Goal: Task Accomplishment & Management: Use online tool/utility

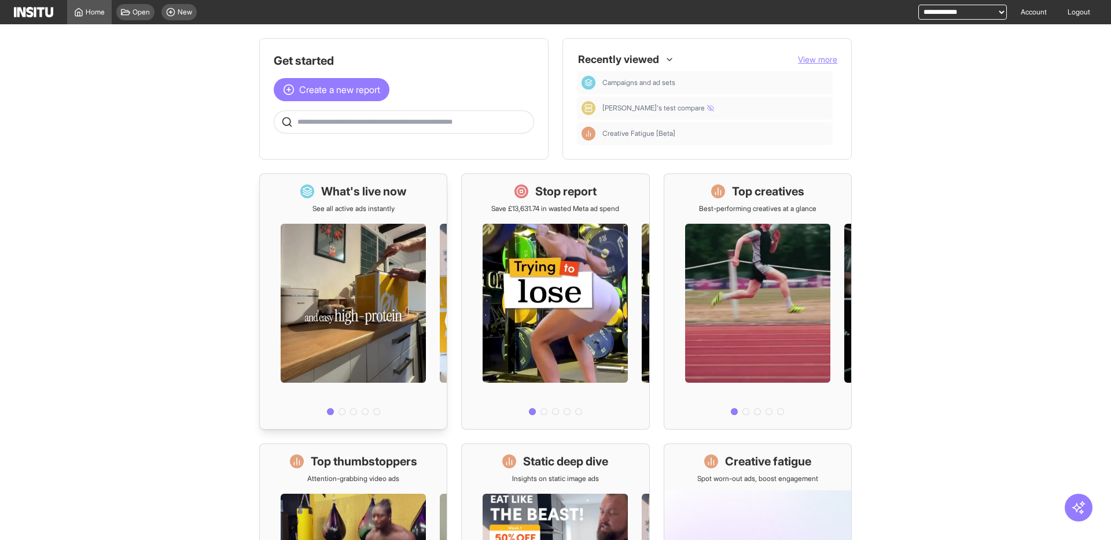
click at [344, 414] on div at bounding box center [341, 411] width 7 height 7
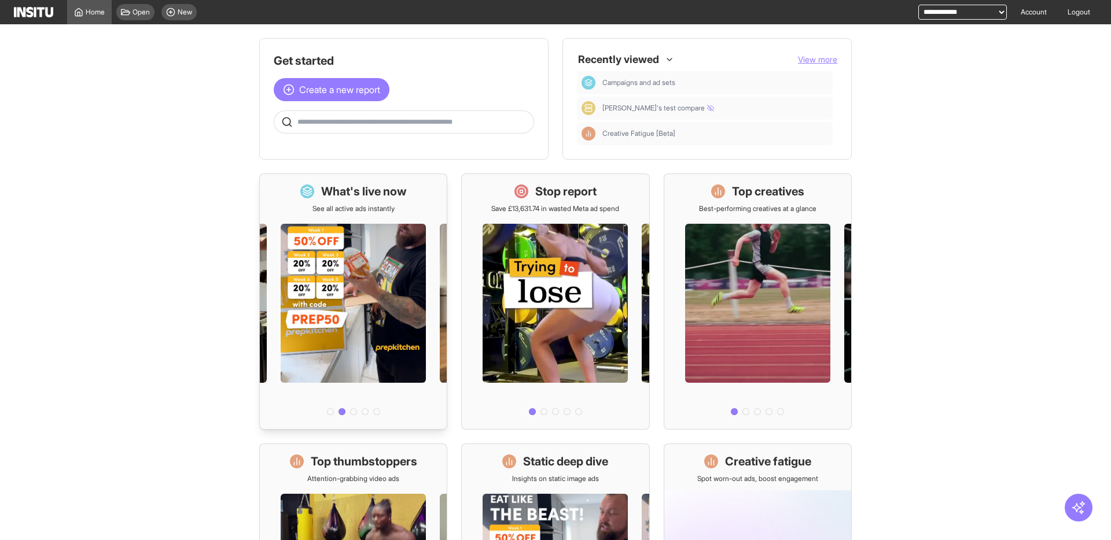
click at [353, 412] on div at bounding box center [353, 411] width 7 height 7
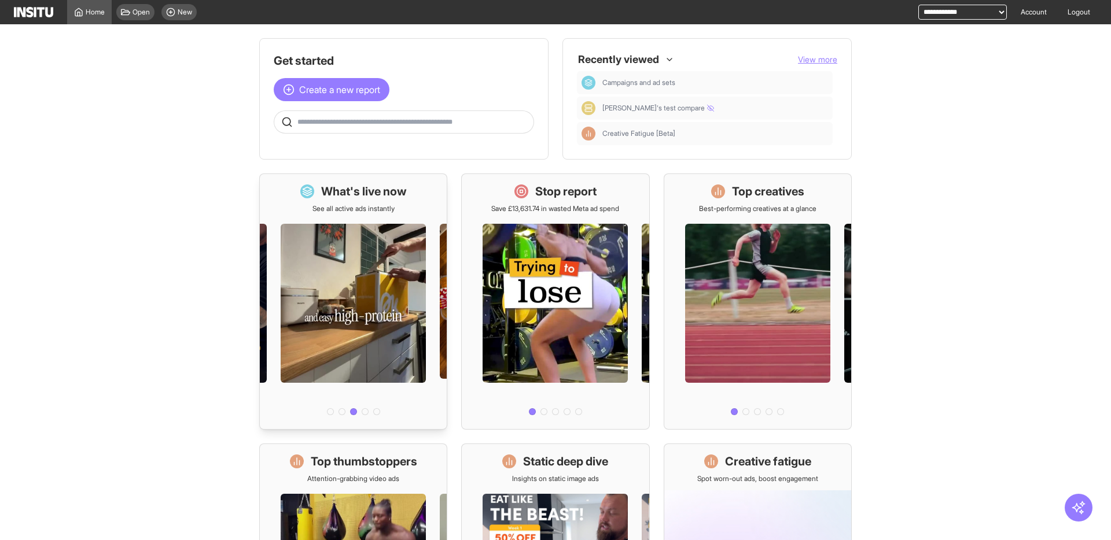
click at [362, 414] on li at bounding box center [365, 411] width 7 height 7
click at [378, 414] on div at bounding box center [376, 411] width 7 height 7
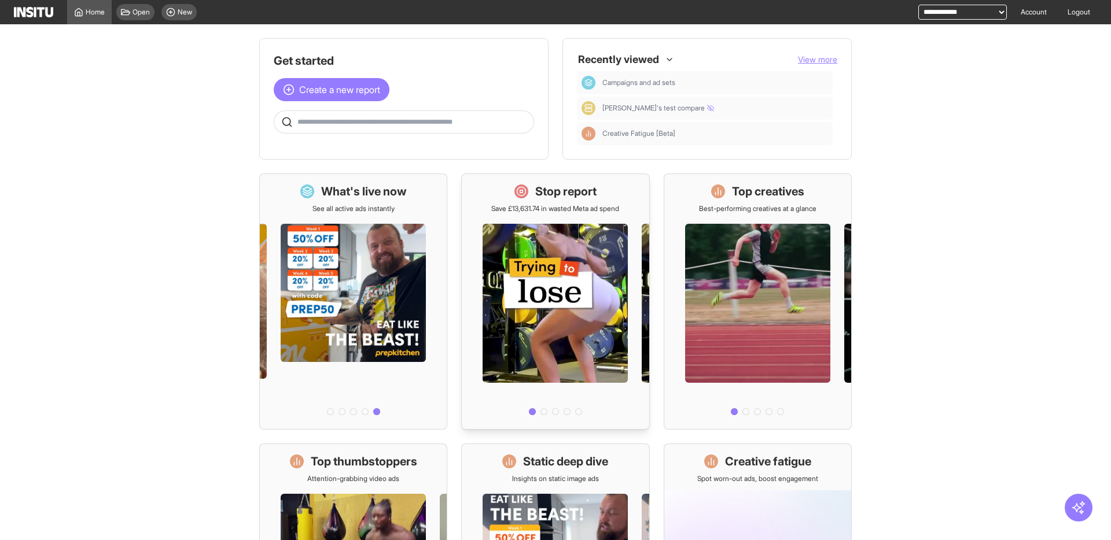
click at [545, 411] on div at bounding box center [543, 411] width 7 height 7
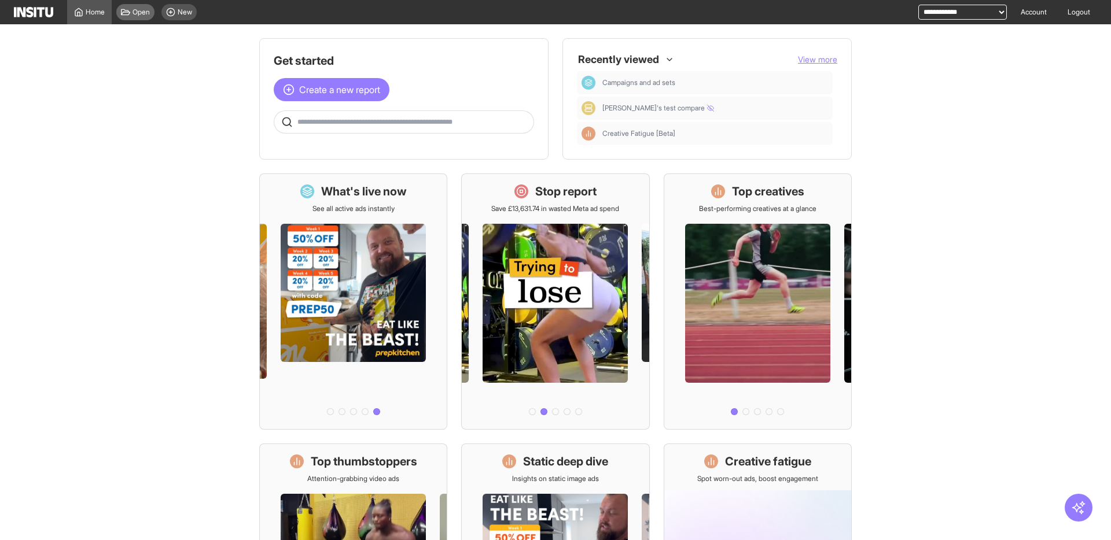
click at [141, 13] on span "Open" at bounding box center [140, 12] width 17 height 9
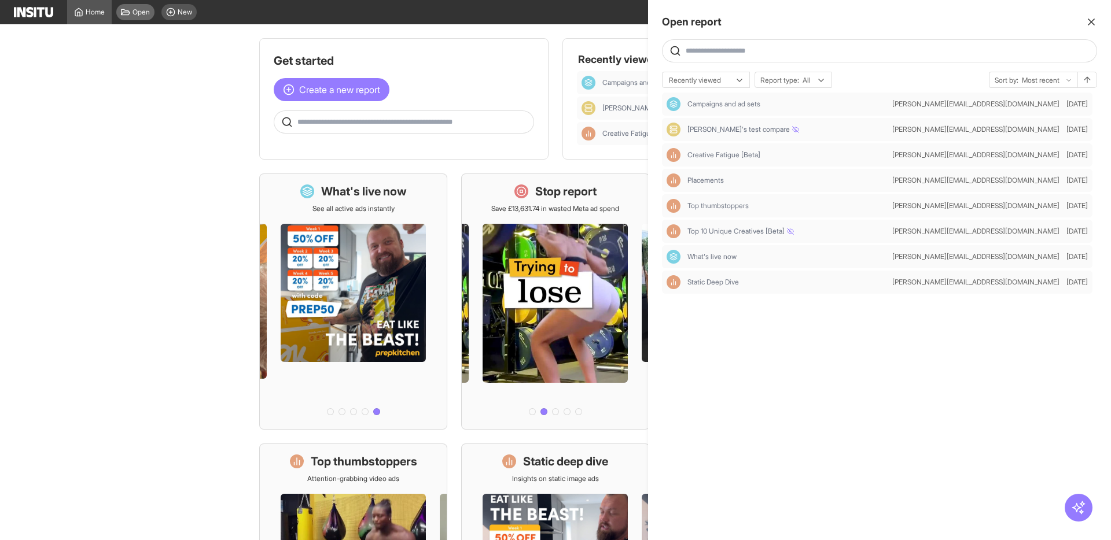
click at [141, 13] on div at bounding box center [555, 270] width 1111 height 540
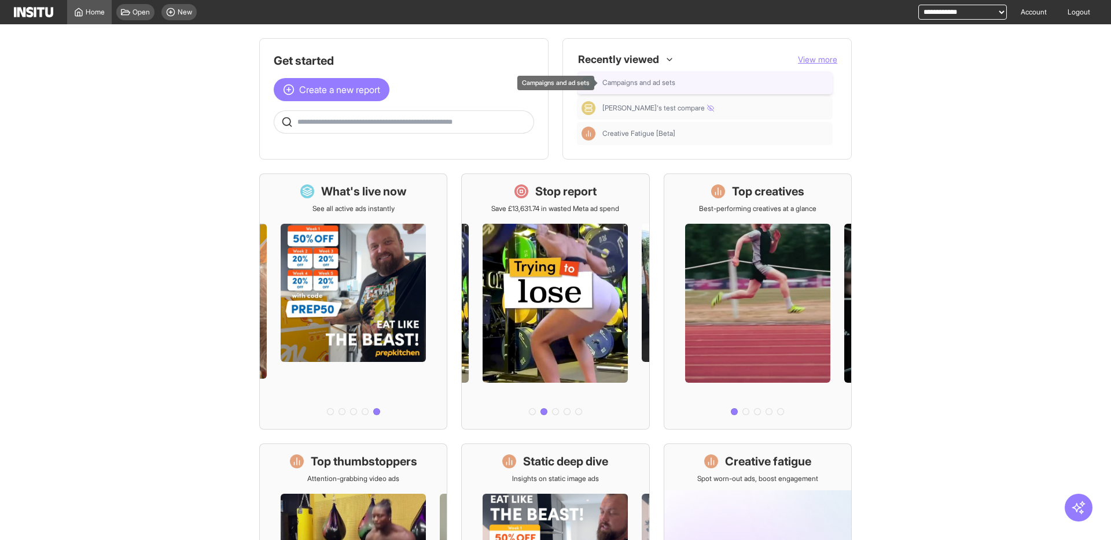
click at [617, 86] on span "Campaigns and ad sets" at bounding box center [638, 82] width 73 height 9
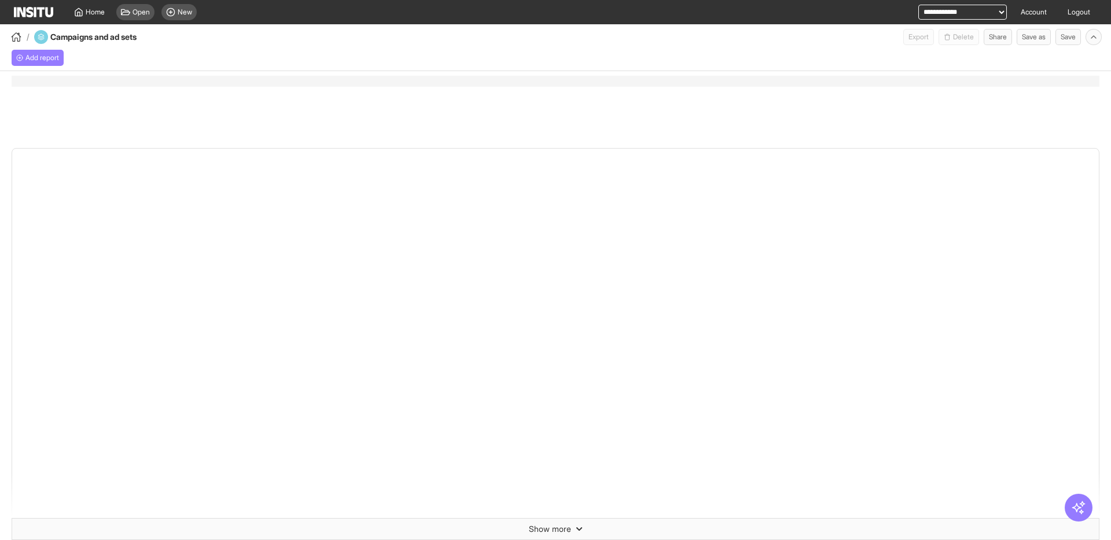
select select "**"
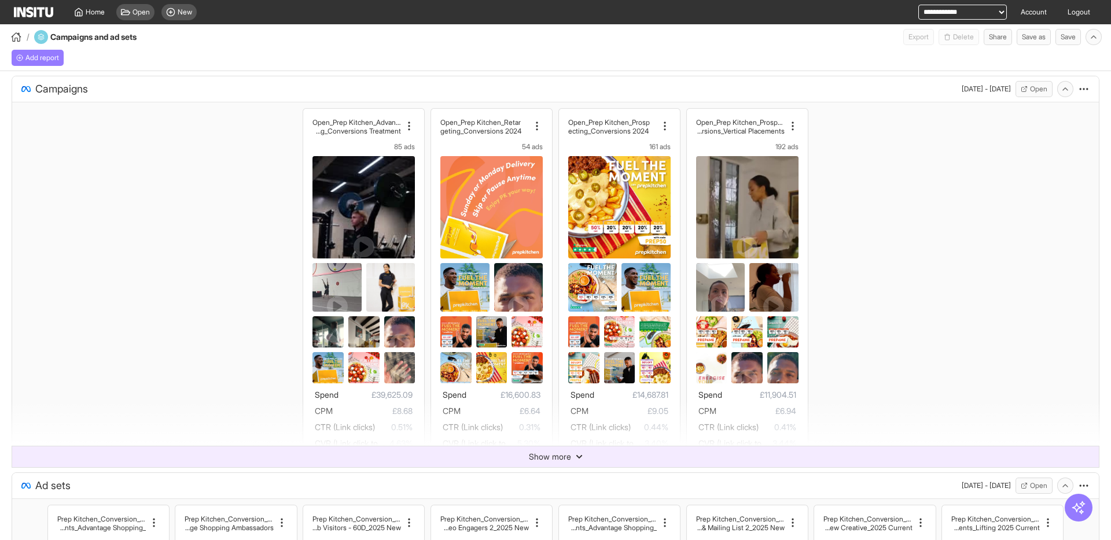
click at [569, 462] on span "Show more" at bounding box center [550, 457] width 42 height 12
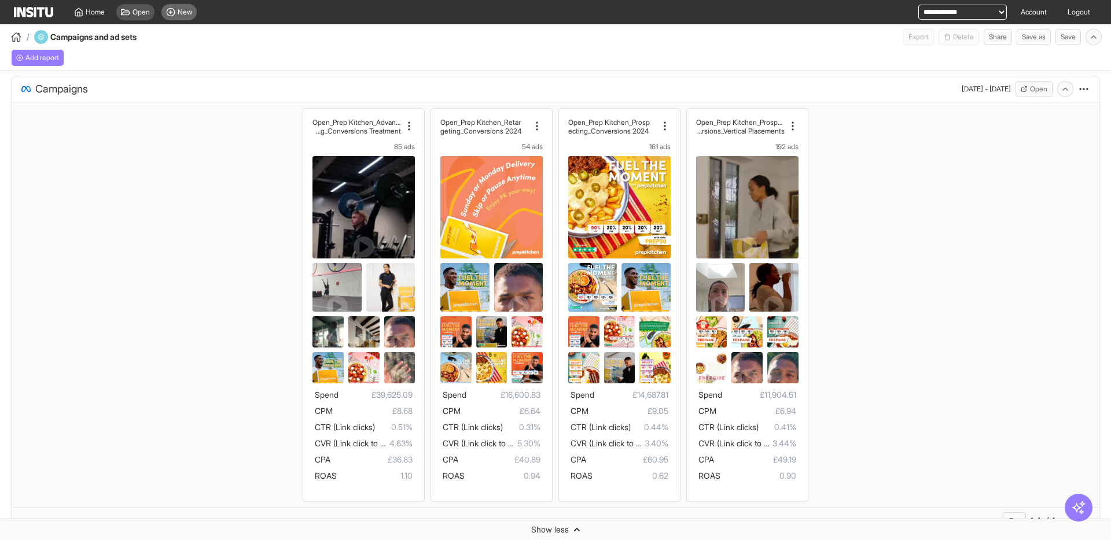
click at [164, 12] on div "New" at bounding box center [178, 12] width 35 height 16
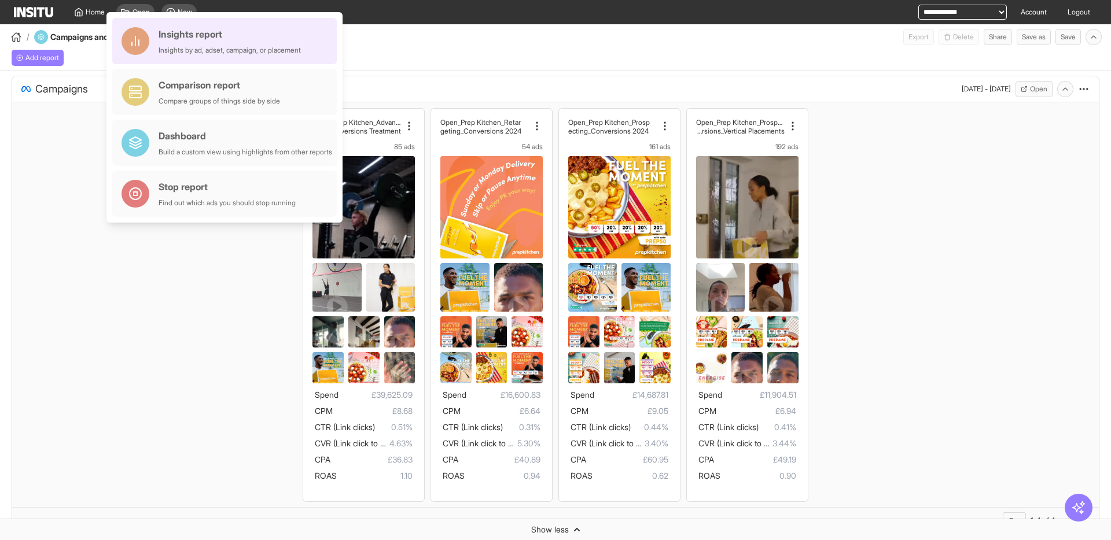
click at [297, 40] on div "Insights report" at bounding box center [229, 34] width 142 height 14
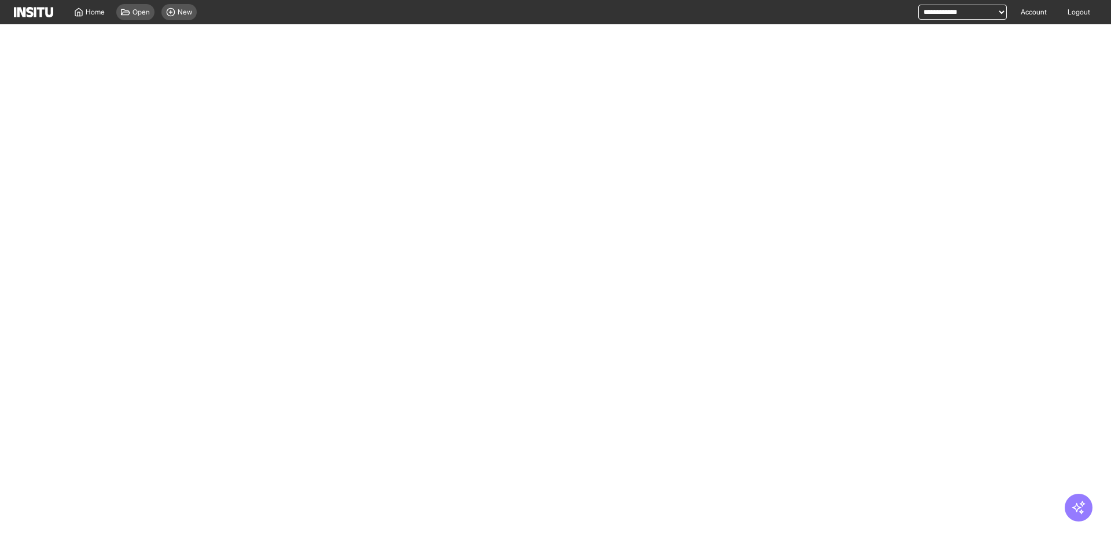
select select "**"
